Goal: Task Accomplishment & Management: Manage account settings

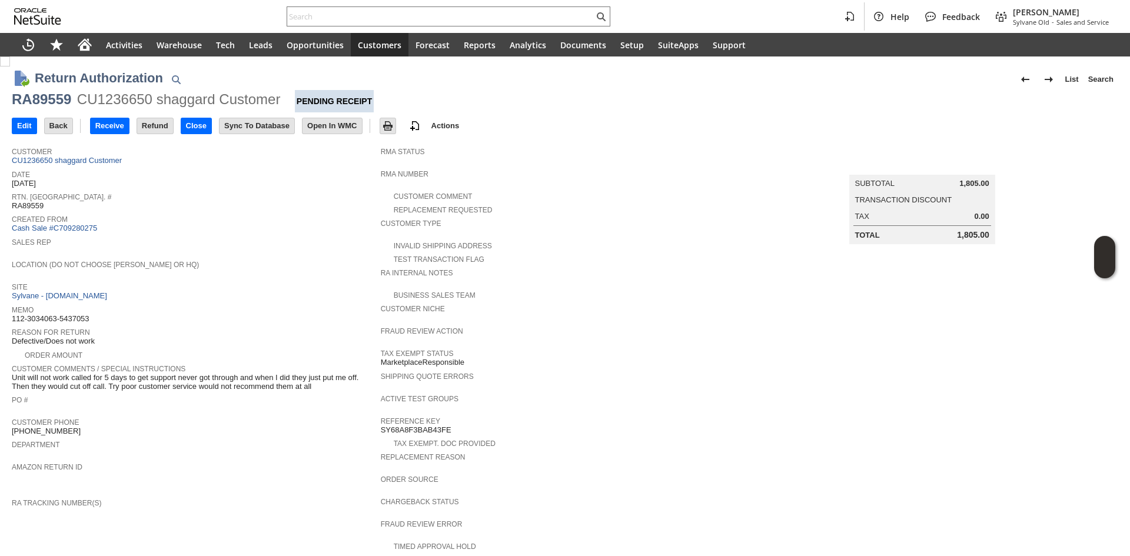
click at [114, 97] on div "CU1236650 shaggard Customer" at bounding box center [179, 99] width 204 height 19
copy div "CU1236650"
click at [114, 97] on div "CU1236650 shaggard Customer" at bounding box center [179, 99] width 204 height 19
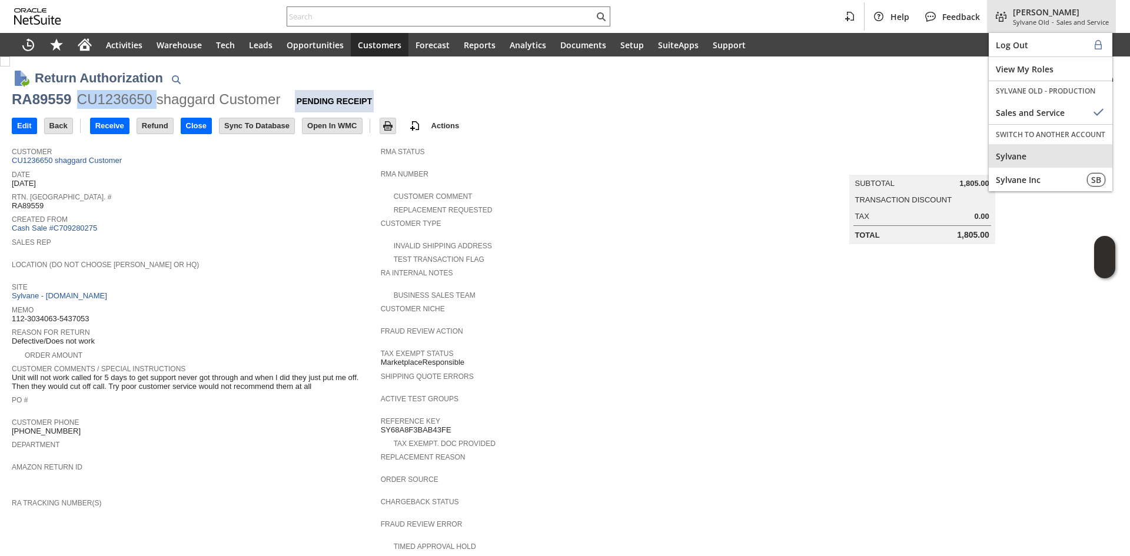
click at [1032, 157] on span "Sylvane" at bounding box center [1050, 156] width 109 height 11
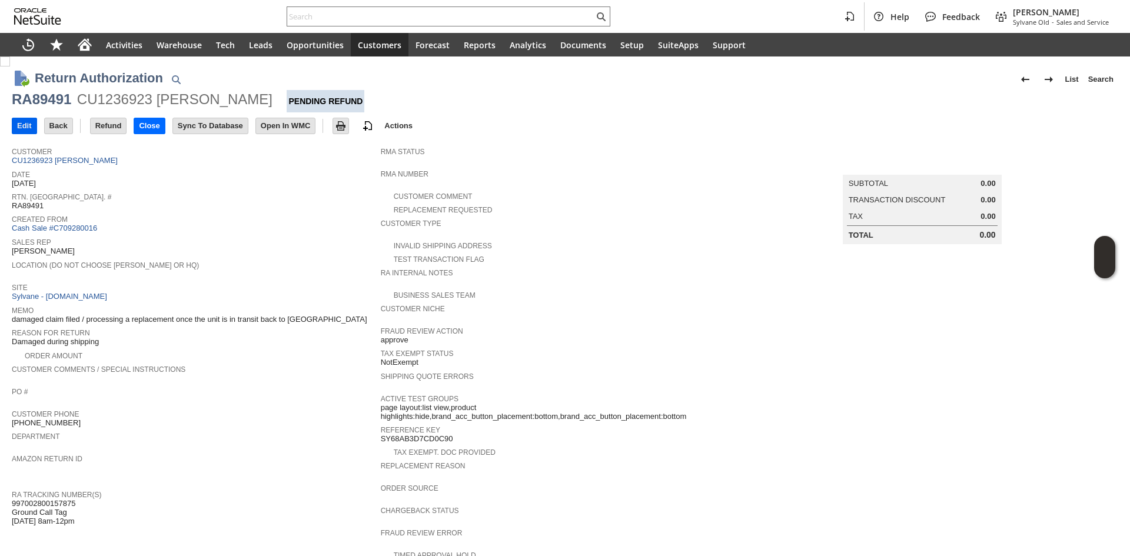
click at [32, 125] on input "Edit" at bounding box center [24, 125] width 24 height 15
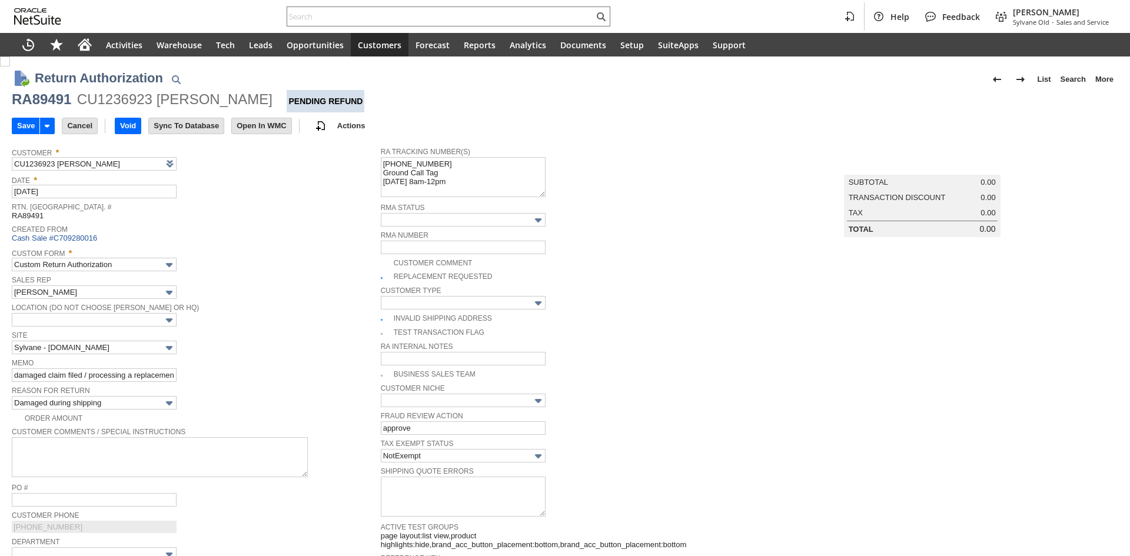
click at [10, 67] on img at bounding box center [5, 62] width 10 height 10
checkbox input "false"
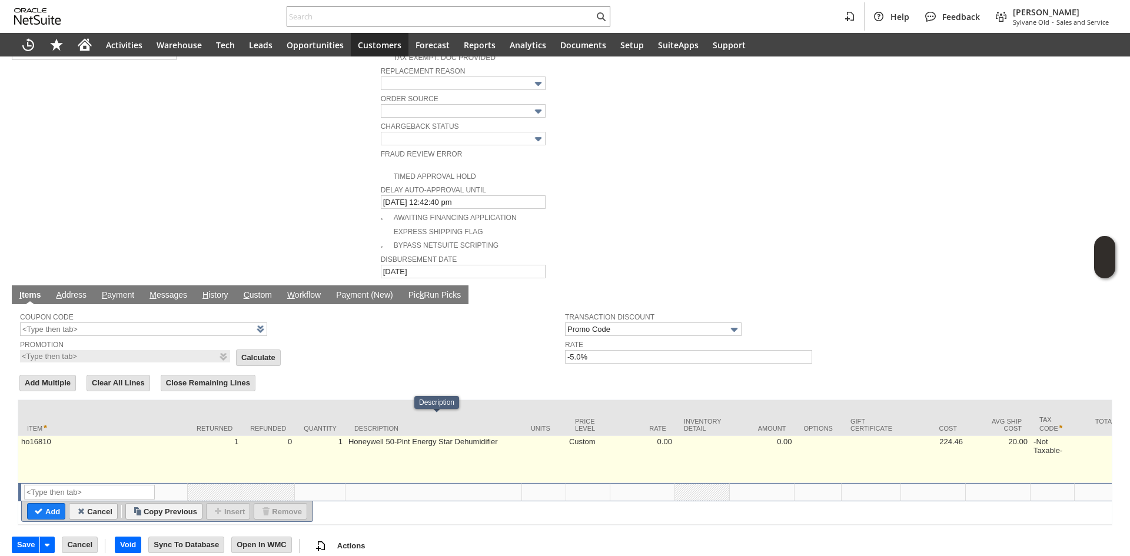
click at [589, 436] on td "Custom" at bounding box center [588, 459] width 44 height 47
type input "Custom"
type input "ho16810"
type input "OK"
type input "Make Copy"
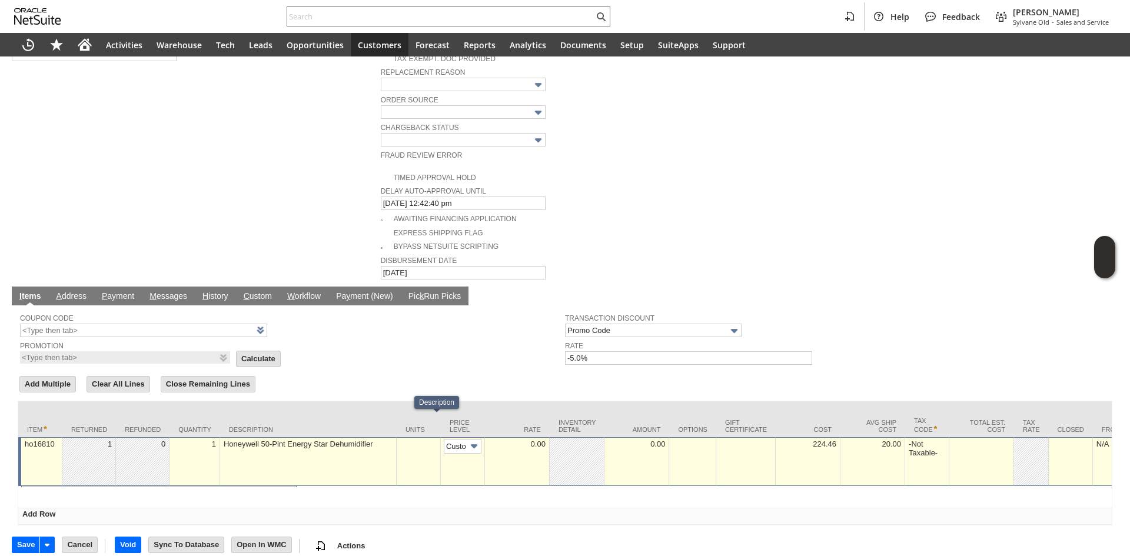
scroll to position [0, 7]
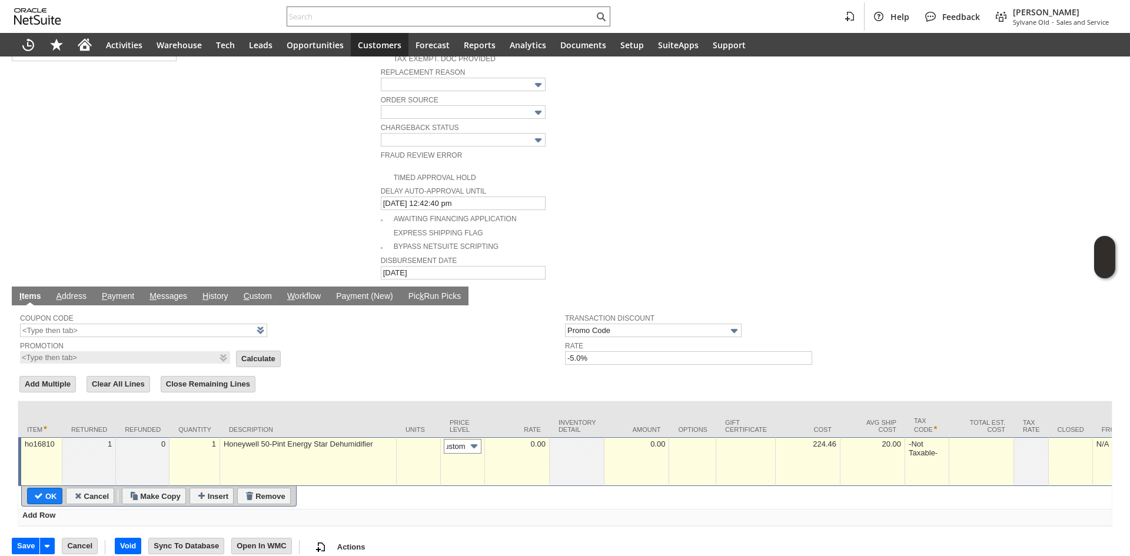
click at [459, 439] on input "Custom" at bounding box center [463, 446] width 38 height 15
type input "Base Price"
click at [42, 489] on input "OK" at bounding box center [45, 496] width 34 height 15
type input "Add"
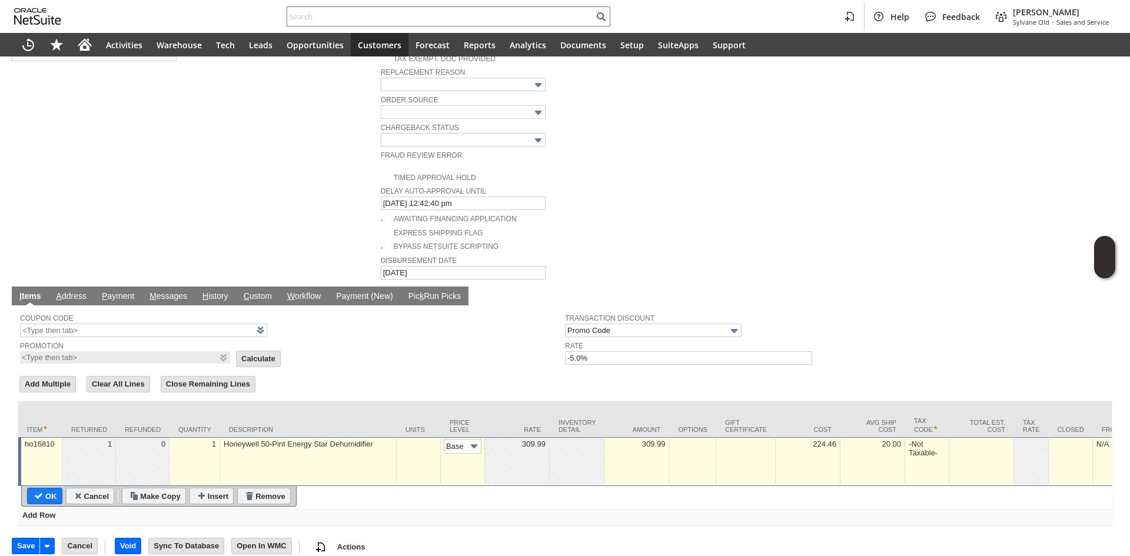
type input "Copy Previous"
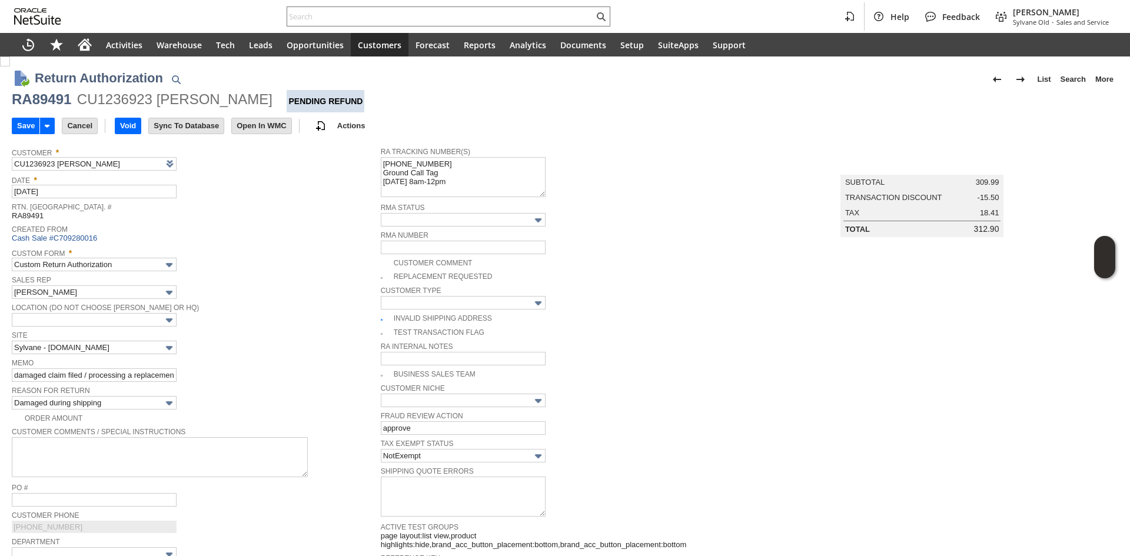
click at [20, 127] on input "Save" at bounding box center [25, 125] width 27 height 15
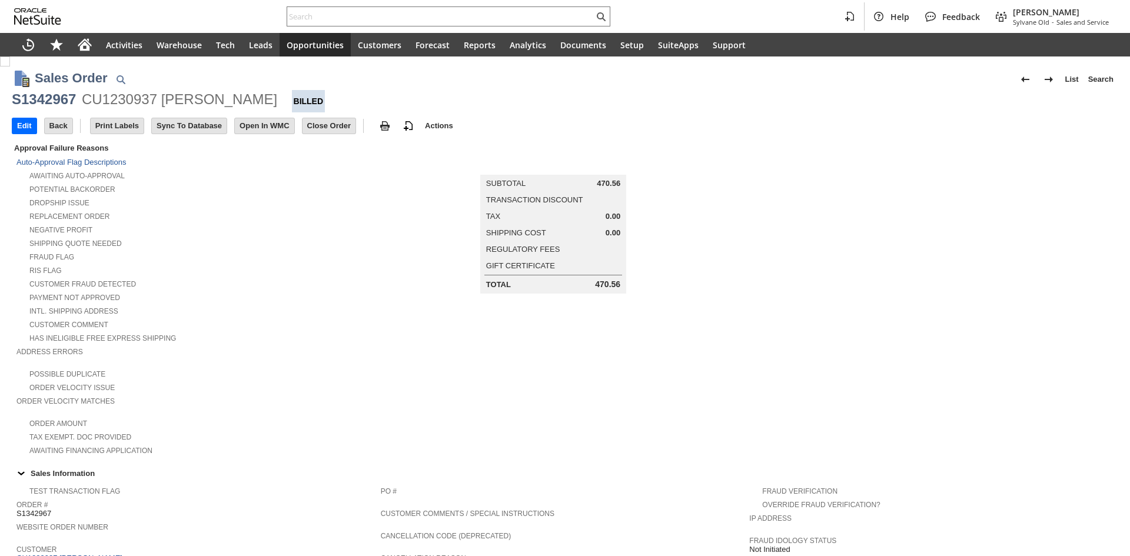
scroll to position [294, 0]
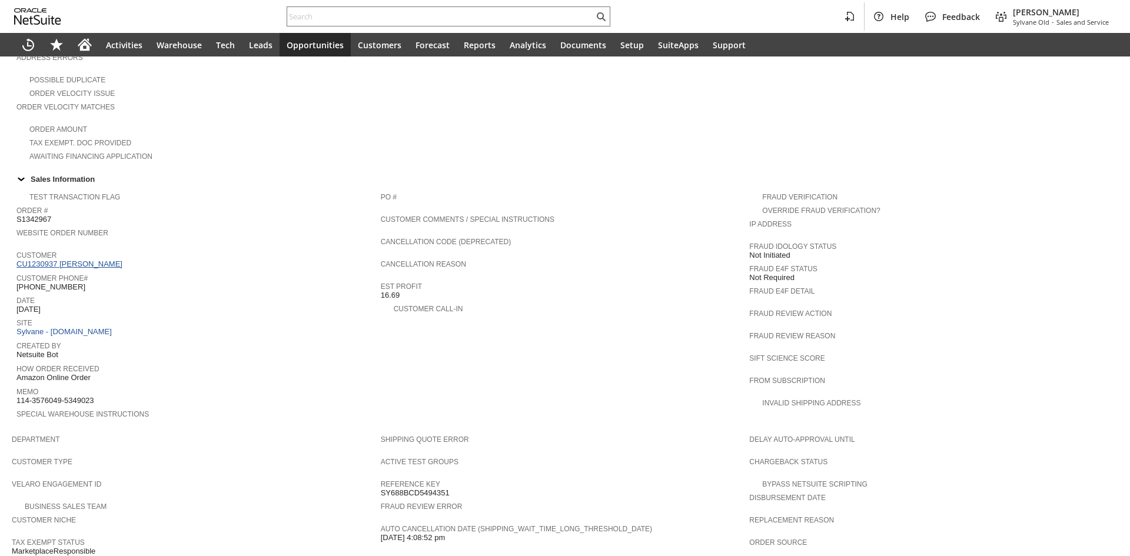
click at [85, 260] on link "CU1230937 Kristen Customer" at bounding box center [70, 264] width 109 height 9
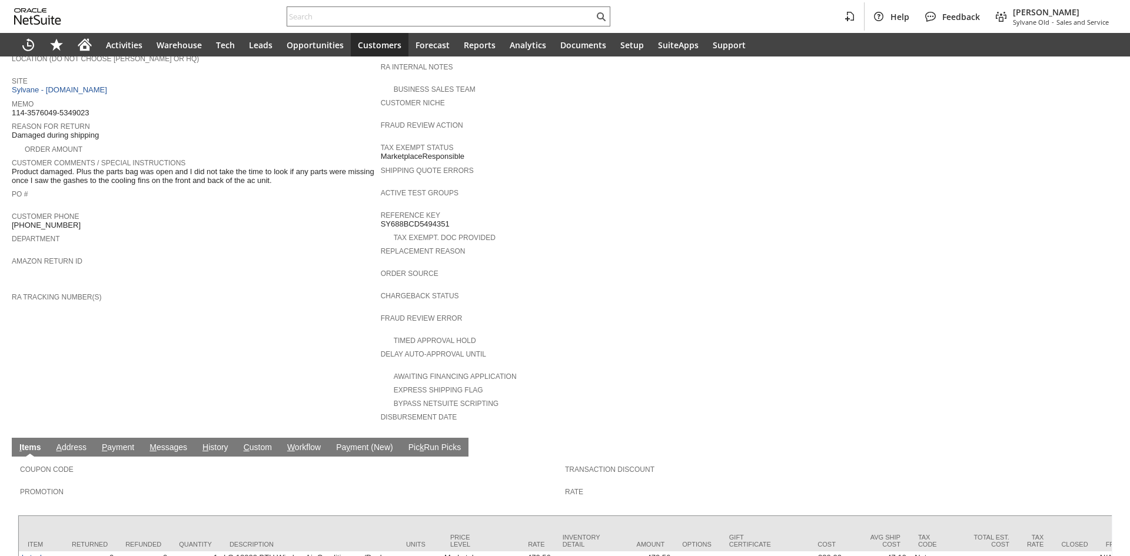
scroll to position [294, 0]
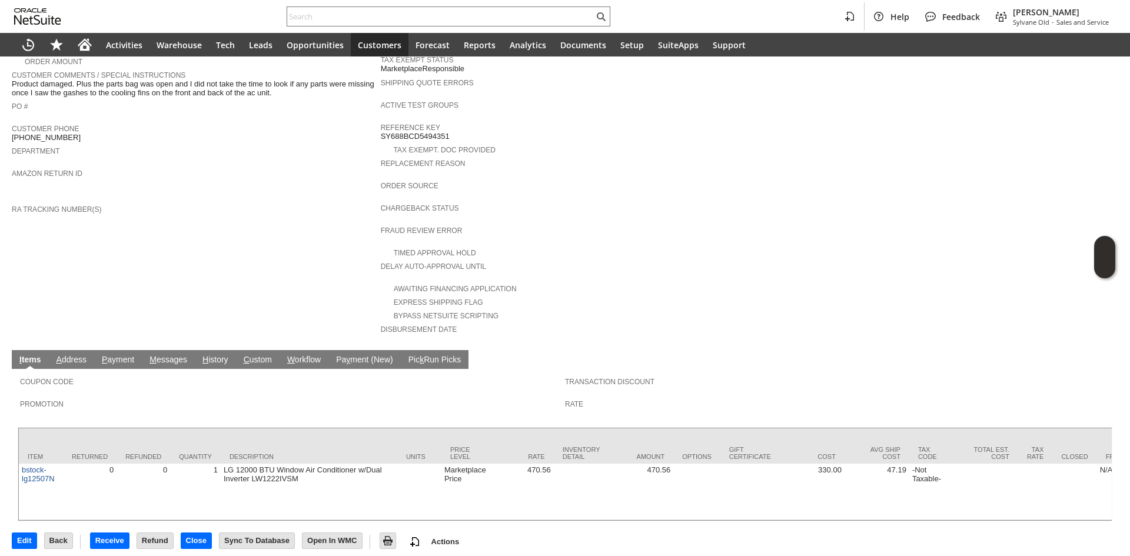
click at [210, 355] on link "H istory" at bounding box center [216, 360] width 32 height 11
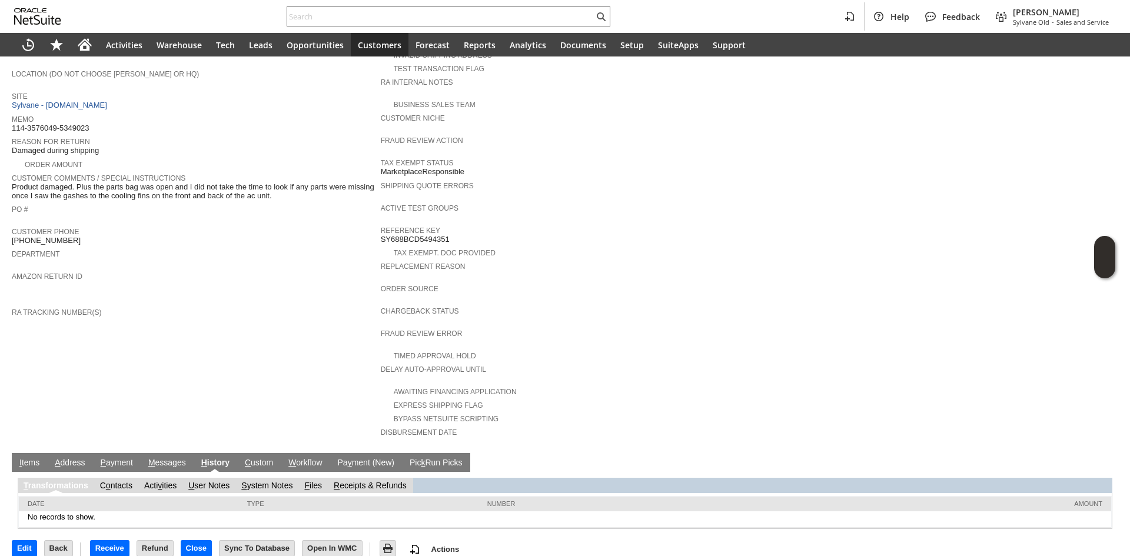
scroll to position [0, 0]
click at [274, 472] on div "T ransformations C o ntacts Acti v ities U ser Notes S ystem Notes F iles R ece…" at bounding box center [565, 500] width 1095 height 57
click at [274, 481] on link "S ystem Notes" at bounding box center [266, 485] width 51 height 9
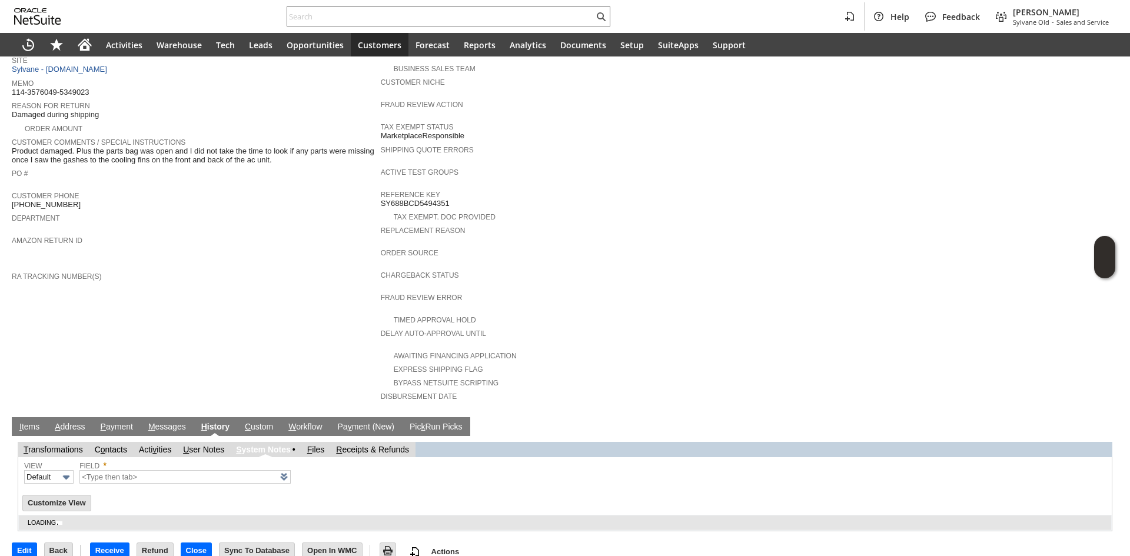
scroll to position [230, 0]
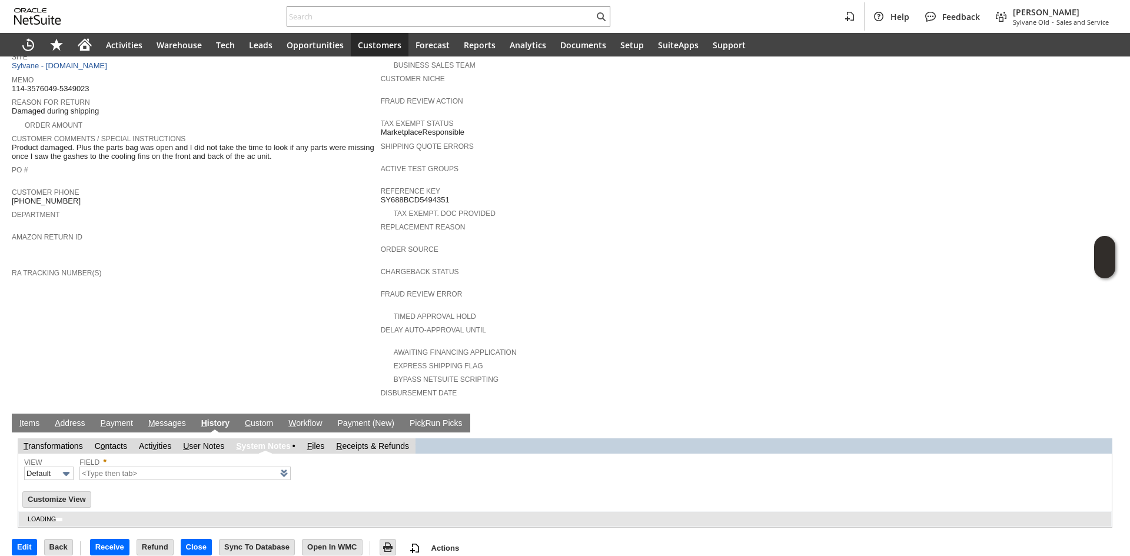
click at [306, 439] on td "F iles" at bounding box center [315, 446] width 29 height 15
click at [317, 441] on link "F iles" at bounding box center [316, 445] width 18 height 9
type input "1 to 25 of 64"
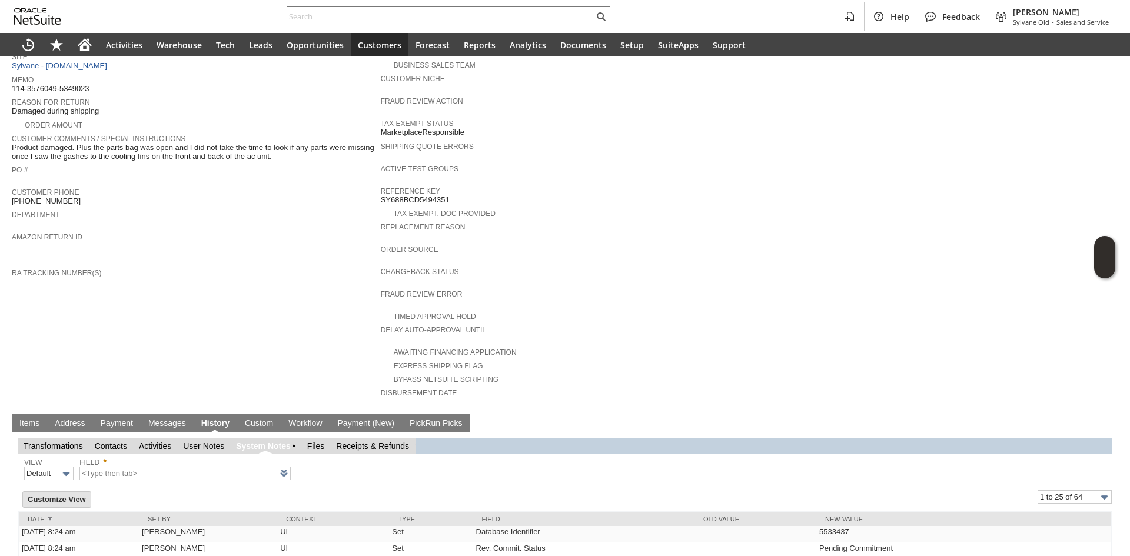
click at [317, 439] on td "F iles" at bounding box center [315, 446] width 29 height 15
click at [315, 441] on link "F iles" at bounding box center [316, 445] width 18 height 9
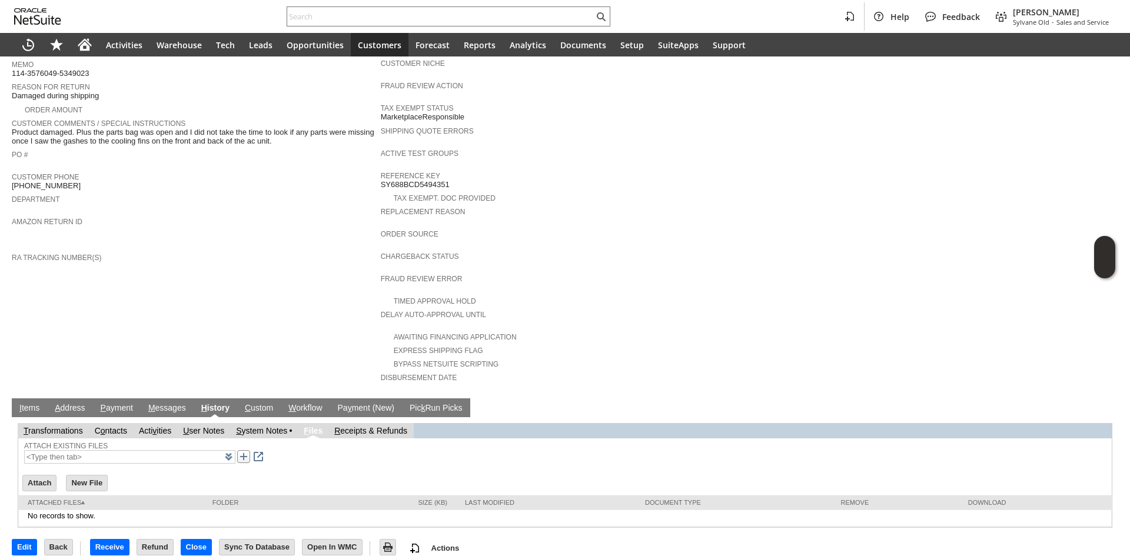
click at [237, 450] on link at bounding box center [243, 456] width 13 height 13
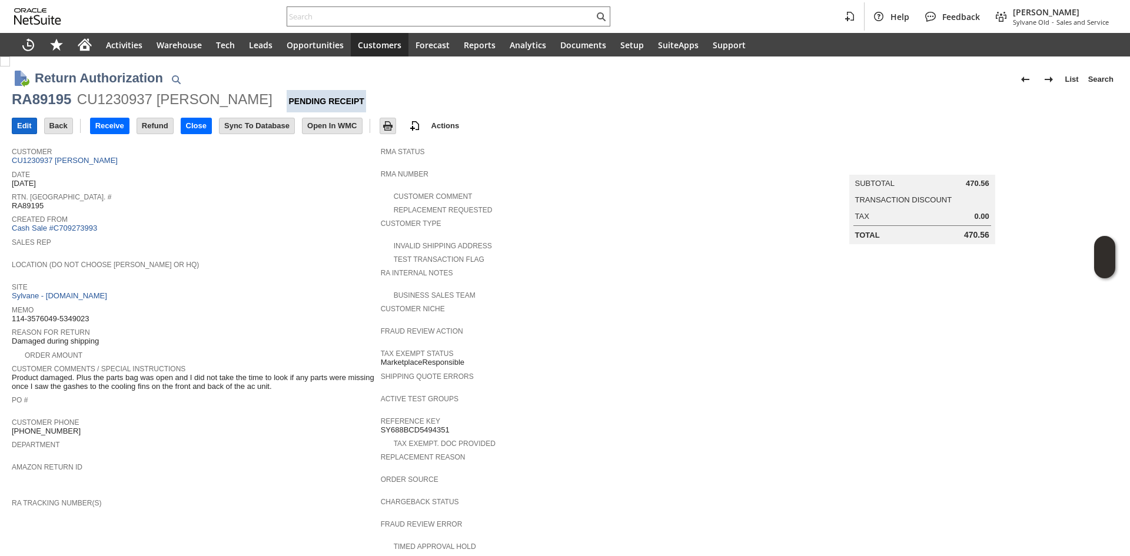
drag, startPoint x: 20, startPoint y: 125, endPoint x: 29, endPoint y: 139, distance: 16.2
click at [22, 128] on input "Edit" at bounding box center [24, 125] width 24 height 15
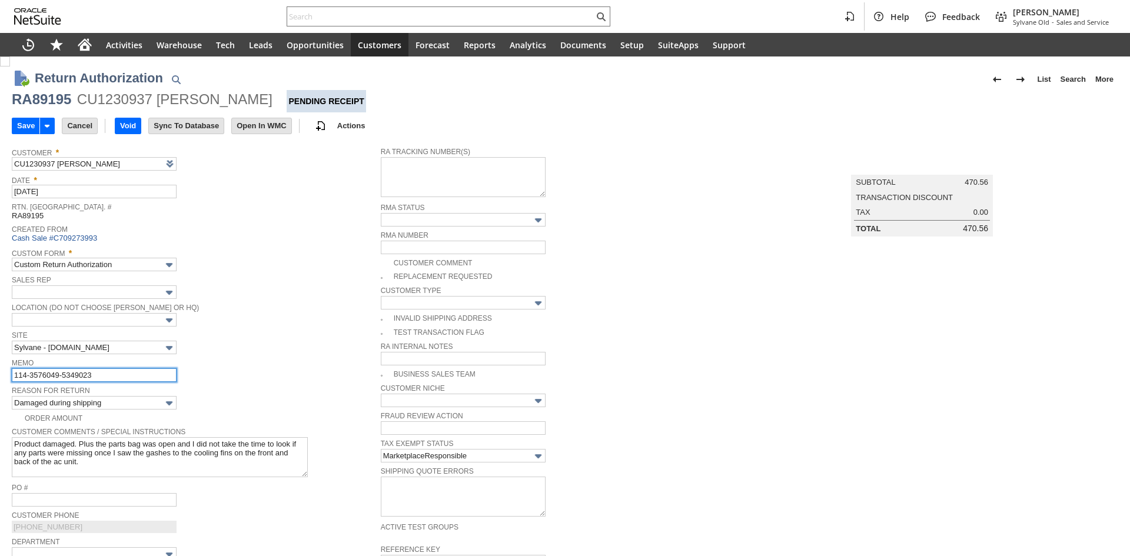
click at [89, 368] on input "114-3576049-5349023" at bounding box center [94, 375] width 165 height 14
type input "not returning bstock unit / cx sent photo of cut cord and attached here"
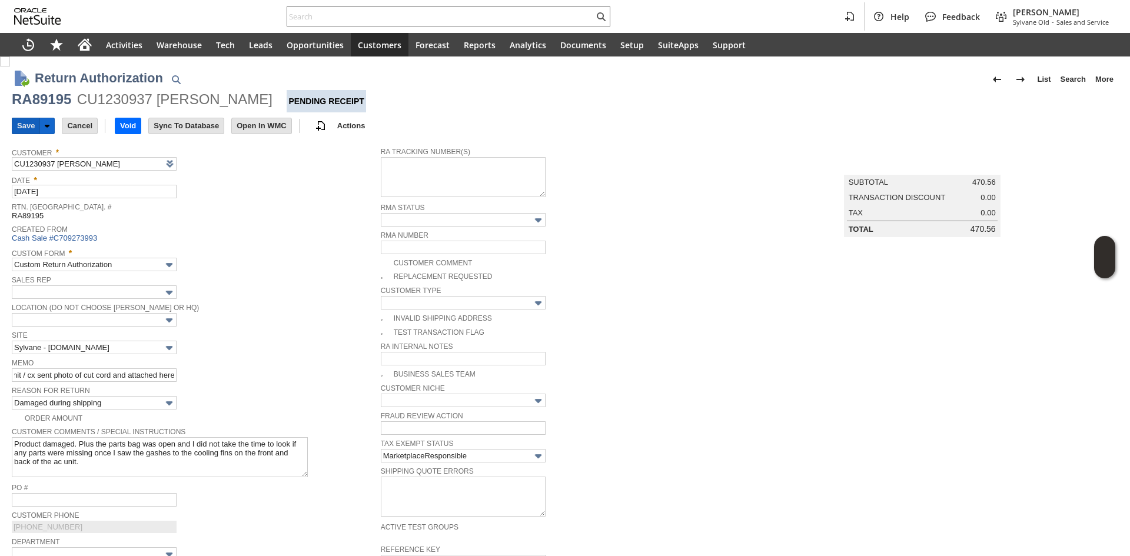
scroll to position [0, 0]
click at [31, 131] on input "Save" at bounding box center [25, 125] width 27 height 15
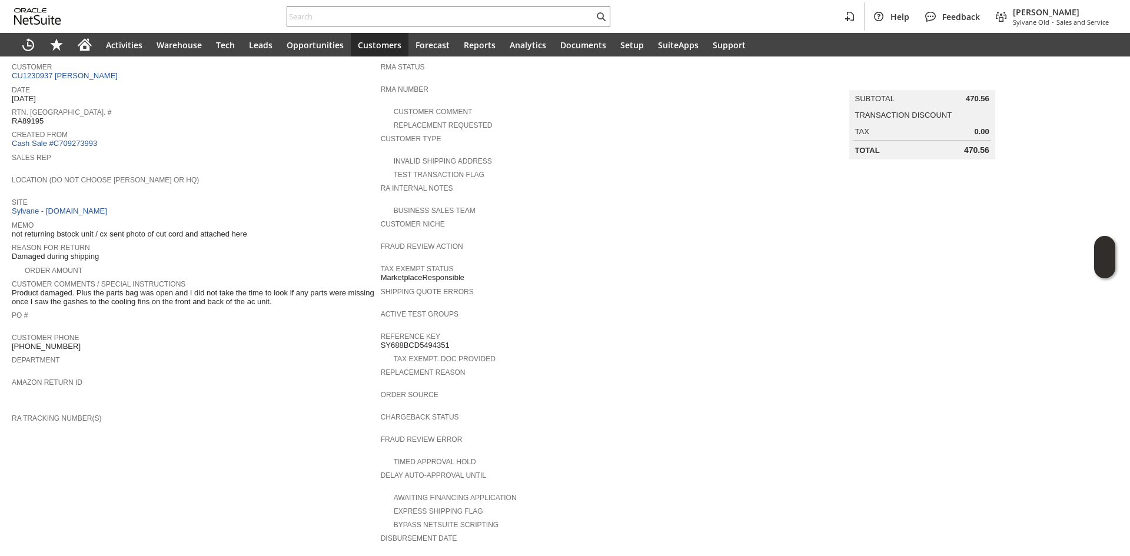
scroll to position [59, 0]
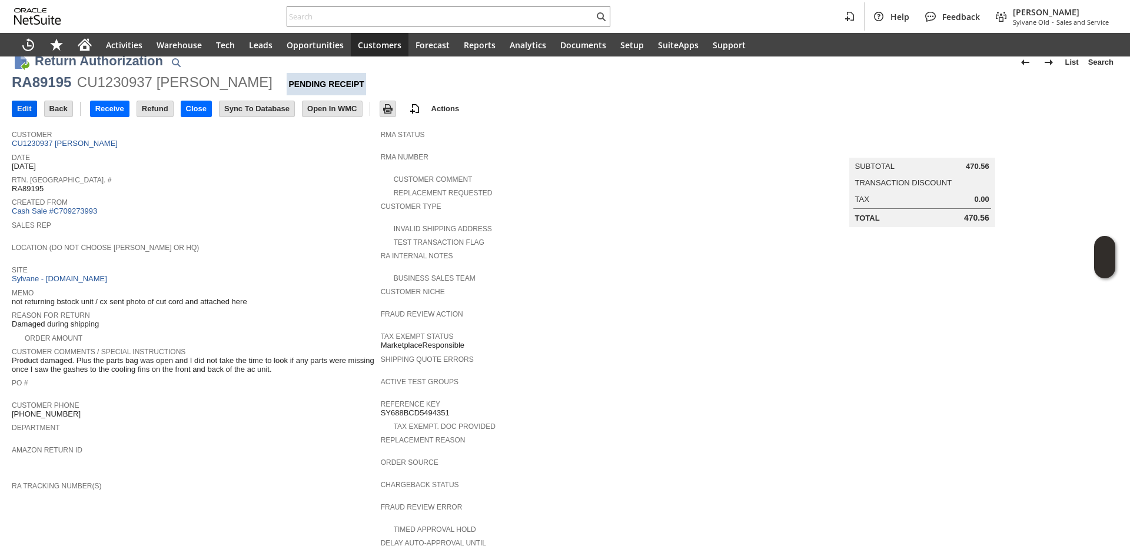
click at [21, 109] on input "Edit" at bounding box center [24, 108] width 24 height 15
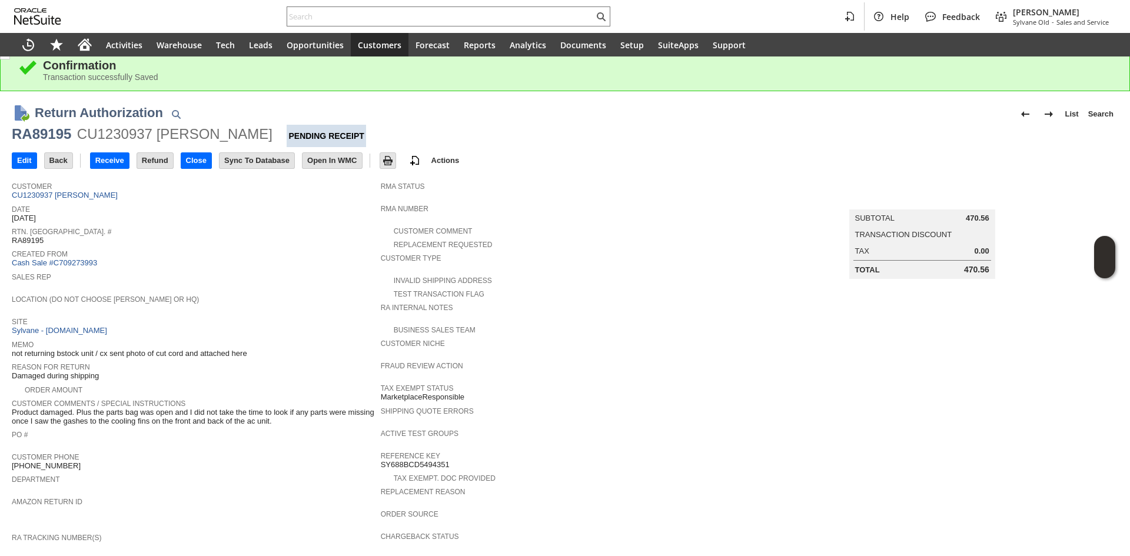
scroll to position [0, 0]
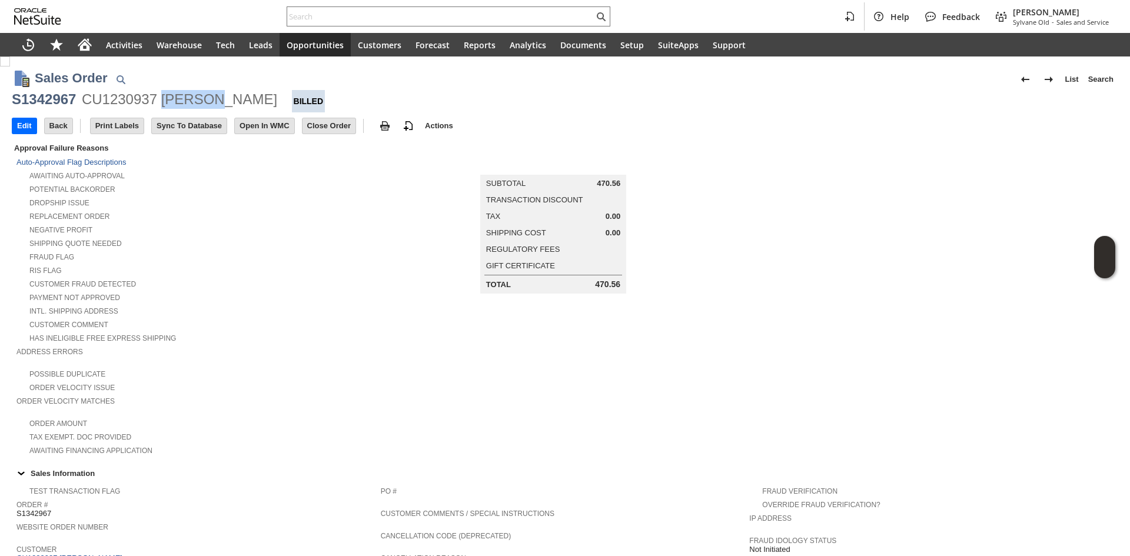
drag, startPoint x: 162, startPoint y: 104, endPoint x: 205, endPoint y: 107, distance: 43.7
click at [205, 107] on div "CU1230937 [PERSON_NAME]" at bounding box center [179, 99] width 195 height 19
click at [25, 98] on div "S1342967" at bounding box center [44, 99] width 64 height 19
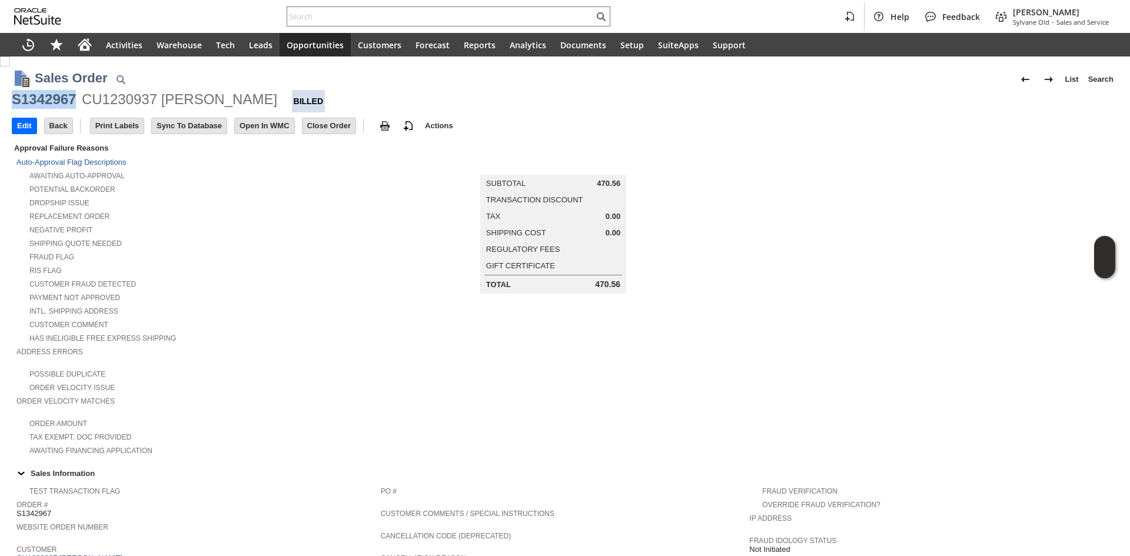
copy div "S1342967"
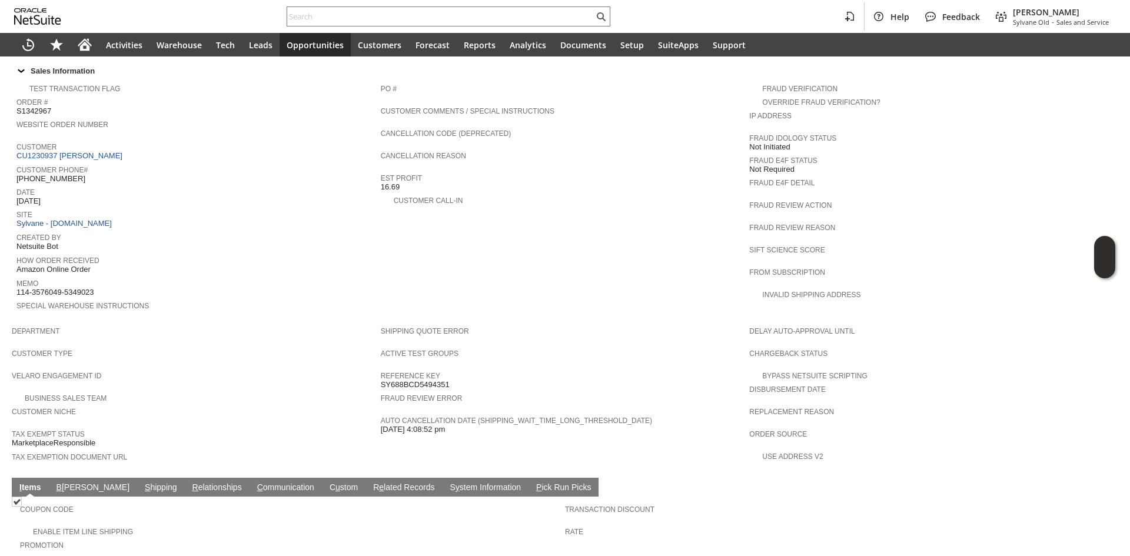
scroll to position [533, 0]
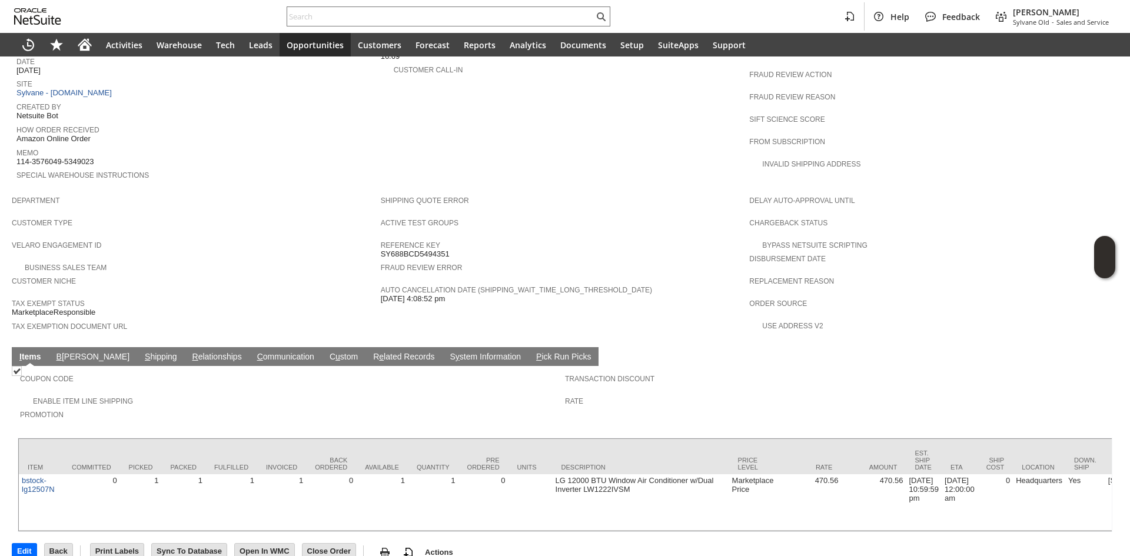
click at [142, 352] on link "S hipping" at bounding box center [161, 357] width 38 height 11
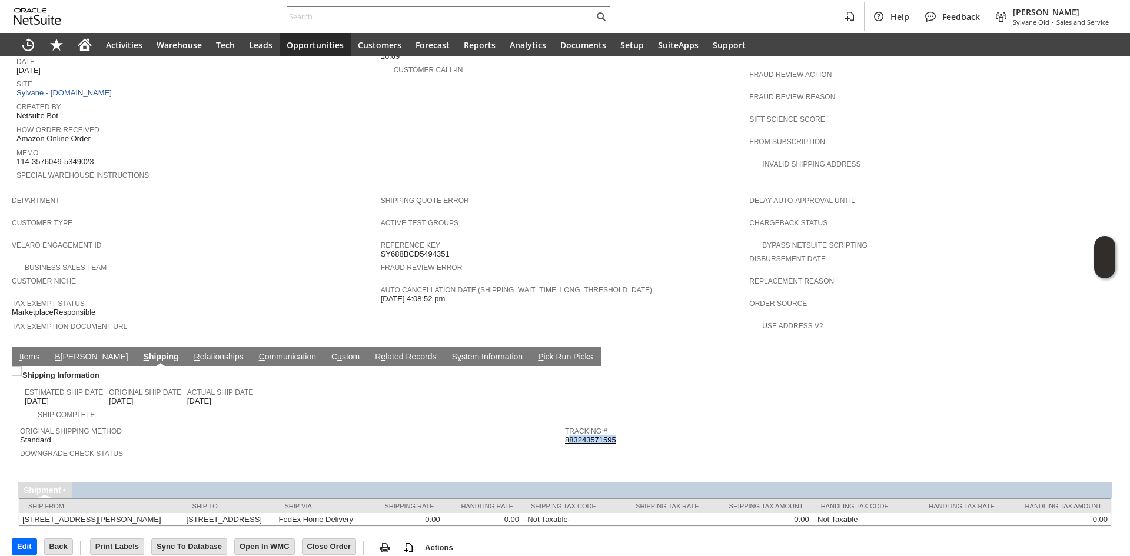
copy link "83243571595"
copy tr "Downgrade Check Status Tracking # 883243571595"
drag, startPoint x: 647, startPoint y: 410, endPoint x: 560, endPoint y: 416, distance: 87.9
click at [560, 421] on tr "Original Shipping Method Standard Downgrade Check Status Tracking # 88324357159…" at bounding box center [565, 445] width 1090 height 48
click at [626, 424] on div "Tracking # 883243571595" at bounding box center [834, 434] width 539 height 21
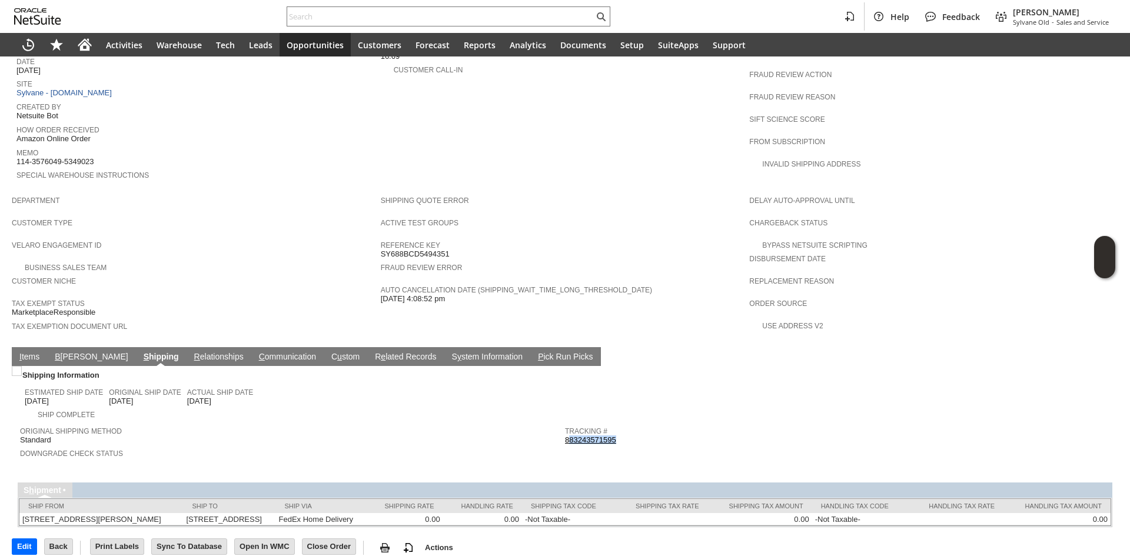
copy link "83243571595"
copy link "883243571595"
drag, startPoint x: 622, startPoint y: 413, endPoint x: 562, endPoint y: 410, distance: 60.1
click at [565, 424] on div "Tracking # 883243571595" at bounding box center [834, 434] width 539 height 21
click at [468, 556] on div "Sales Order List Search S1342967 CU1230937 Kristen Customer Billed Go Edit Back…" at bounding box center [565, 46] width 1130 height 1047
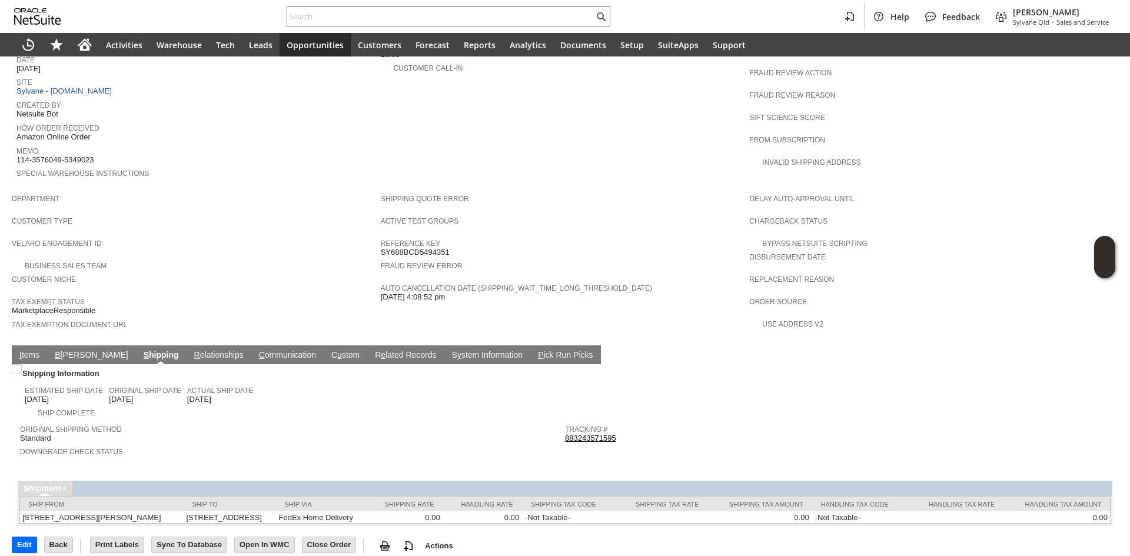
click at [32, 350] on link "I tems" at bounding box center [29, 355] width 26 height 11
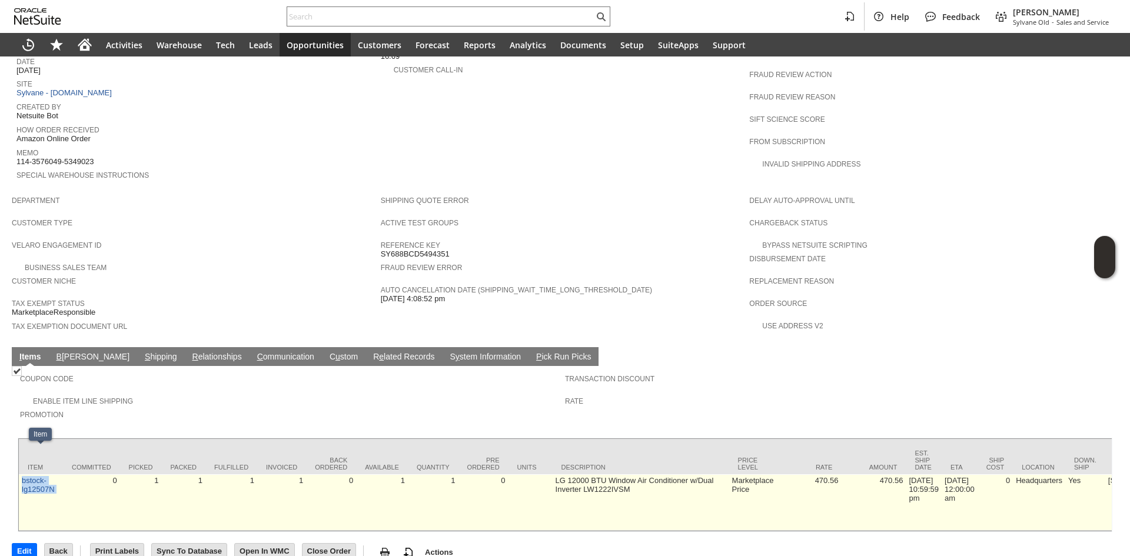
copy tr "bstock-lg12507N"
drag, startPoint x: 64, startPoint y: 461, endPoint x: 22, endPoint y: 455, distance: 42.9
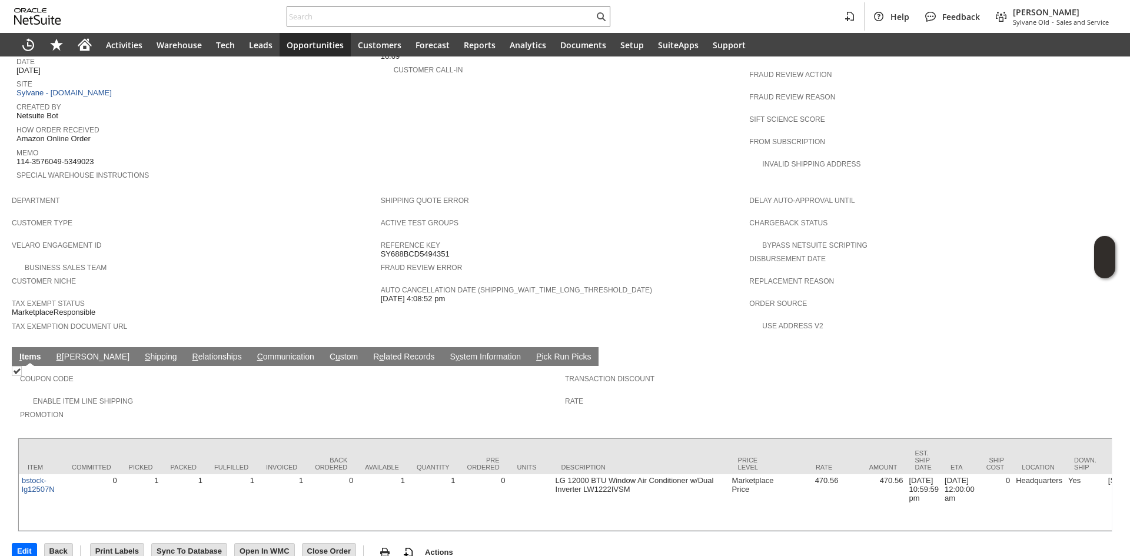
click at [137, 347] on td "S hipping" at bounding box center [161, 356] width 48 height 19
drag, startPoint x: 113, startPoint y: 335, endPoint x: 119, endPoint y: 336, distance: 5.9
click at [142, 352] on link "S hipping" at bounding box center [161, 357] width 38 height 11
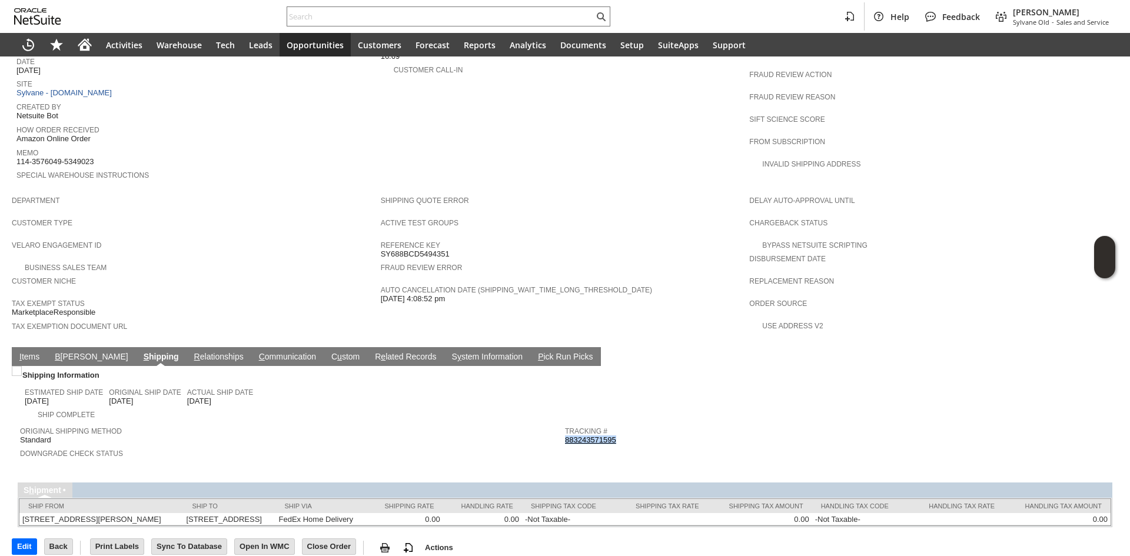
copy link "883243571595"
drag, startPoint x: 625, startPoint y: 415, endPoint x: 563, endPoint y: 415, distance: 62.4
click at [565, 424] on div "Tracking # 883243571595" at bounding box center [834, 434] width 539 height 21
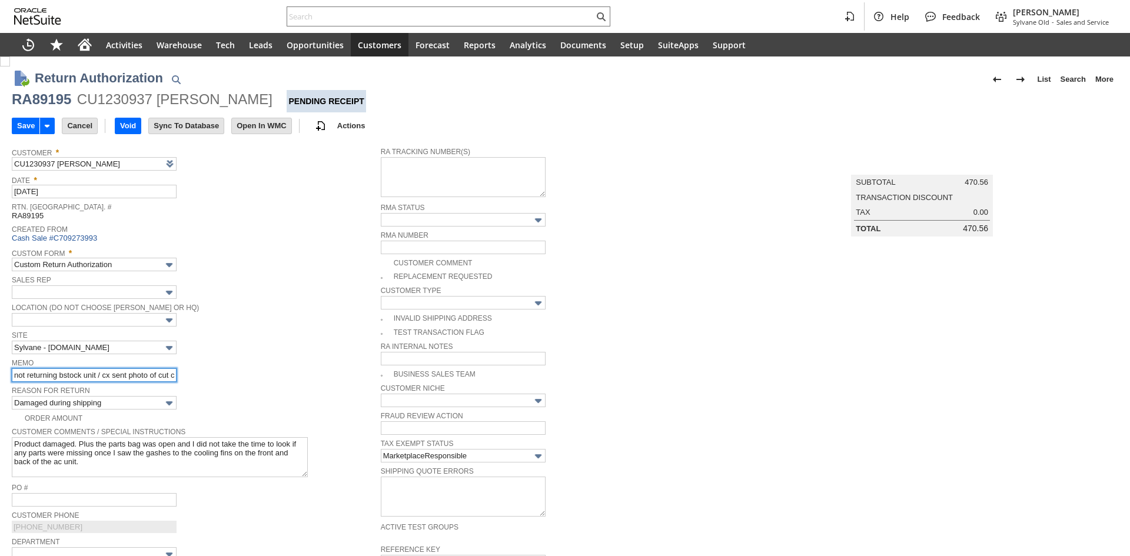
click at [155, 369] on input "not returning bstock unit / cx sent photo of cut cord and attached here" at bounding box center [94, 375] width 165 height 14
type input "Add"
type input "Copy Previous"
click at [266, 381] on td "Memo not returning bstock unit / cx sent photo of cut cord and attached here" at bounding box center [196, 370] width 369 height 28
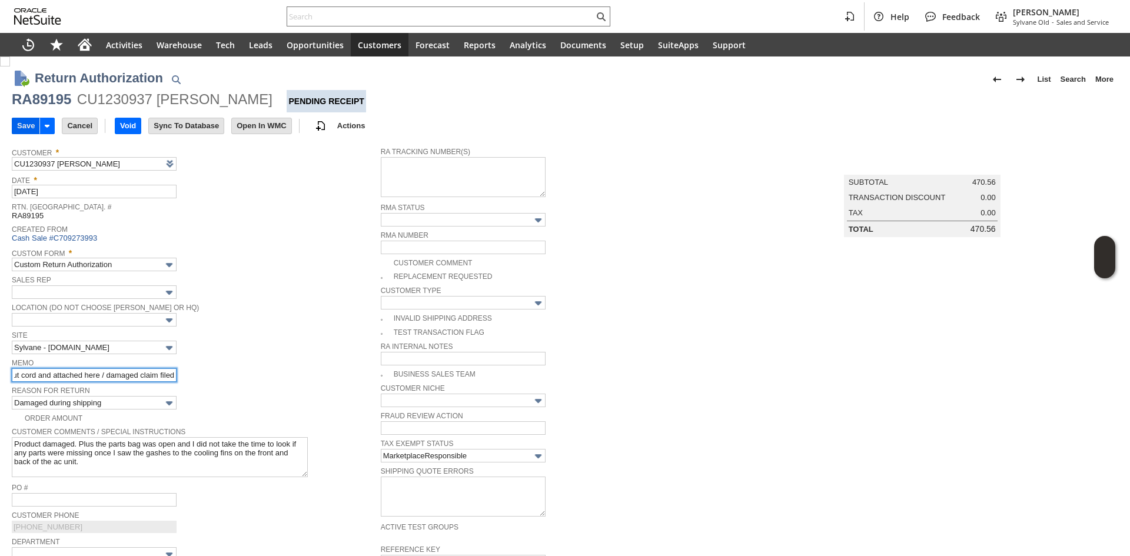
type input "not returning bstock unit / cx sent photo of cut cord and attached here / damag…"
click at [19, 127] on input "Save" at bounding box center [25, 125] width 27 height 15
click at [34, 100] on div "RA89195" at bounding box center [41, 99] width 59 height 19
click at [34, 99] on div "RA89195" at bounding box center [41, 99] width 59 height 19
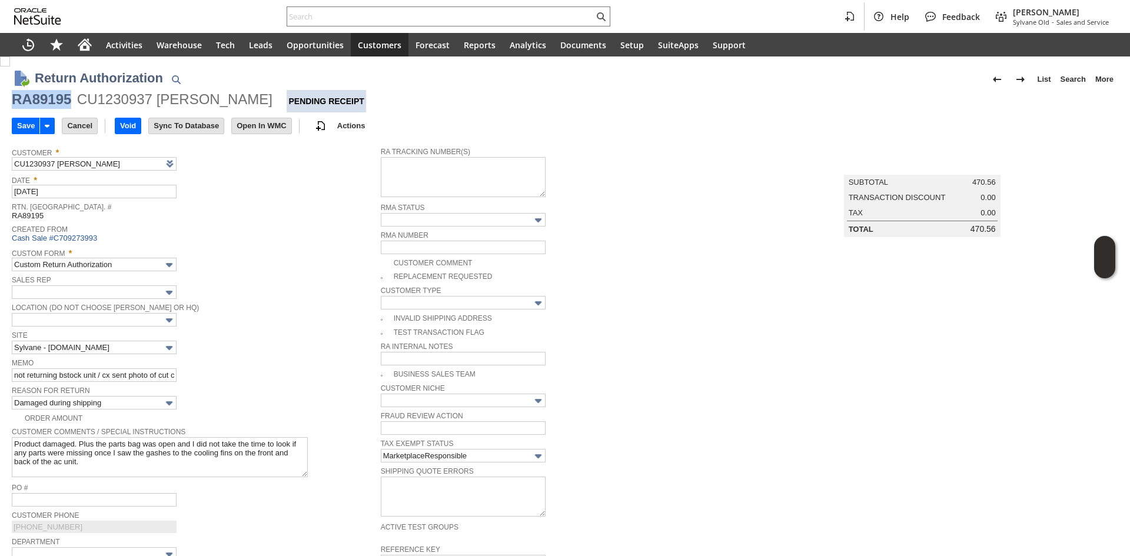
copy div "RA89195"
